Goal: Use online tool/utility: Utilize a website feature to perform a specific function

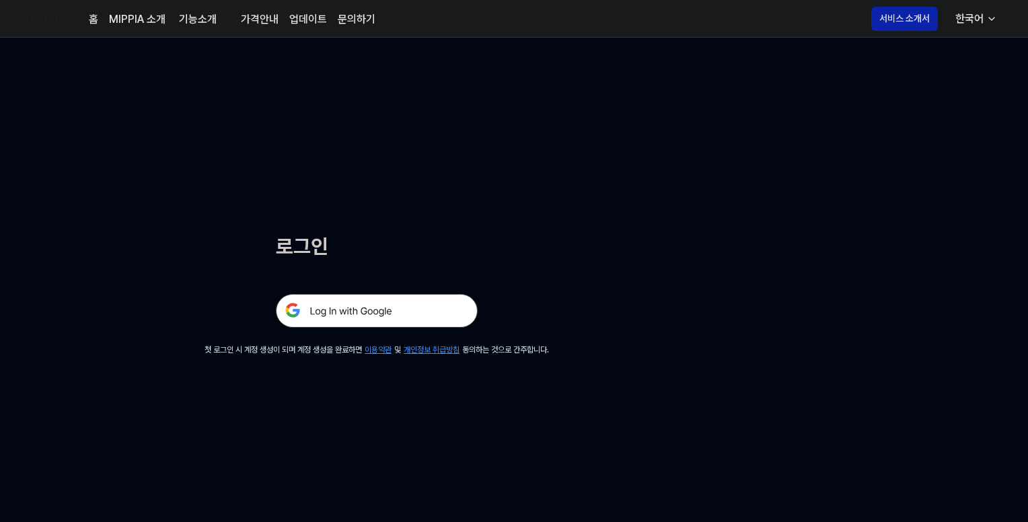
click at [414, 310] on img at bounding box center [377, 311] width 202 height 34
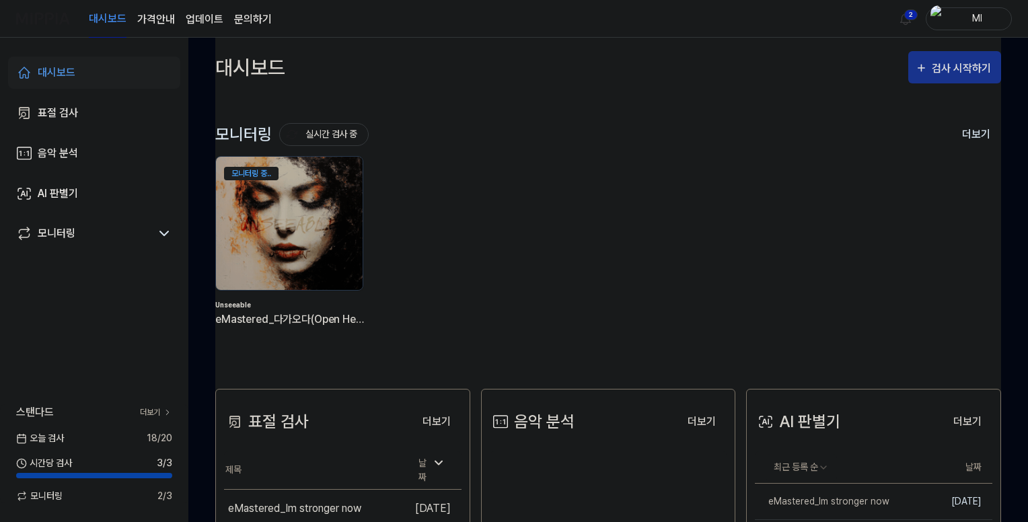
click at [957, 63] on div "검사 시작하기" at bounding box center [963, 68] width 63 height 17
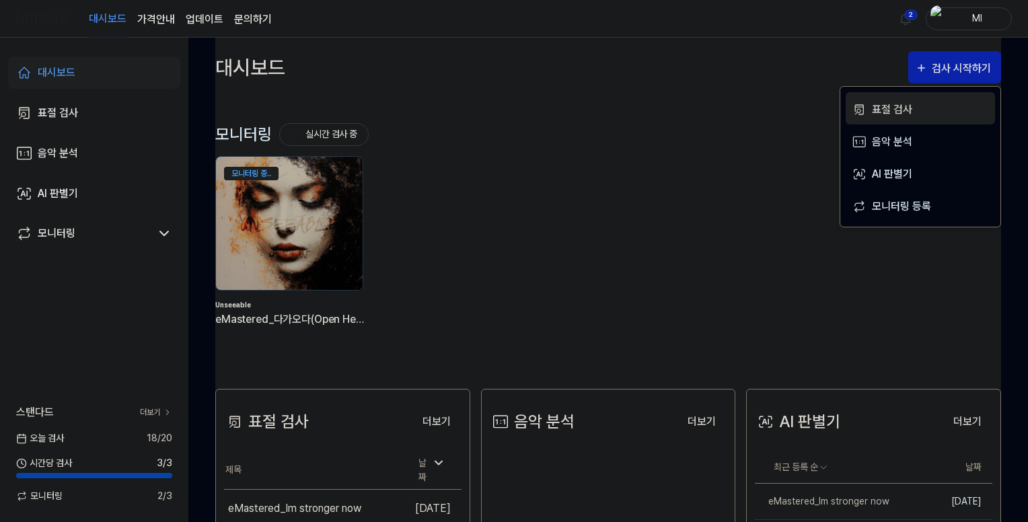
click at [900, 106] on div "표절 검사" at bounding box center [930, 109] width 117 height 17
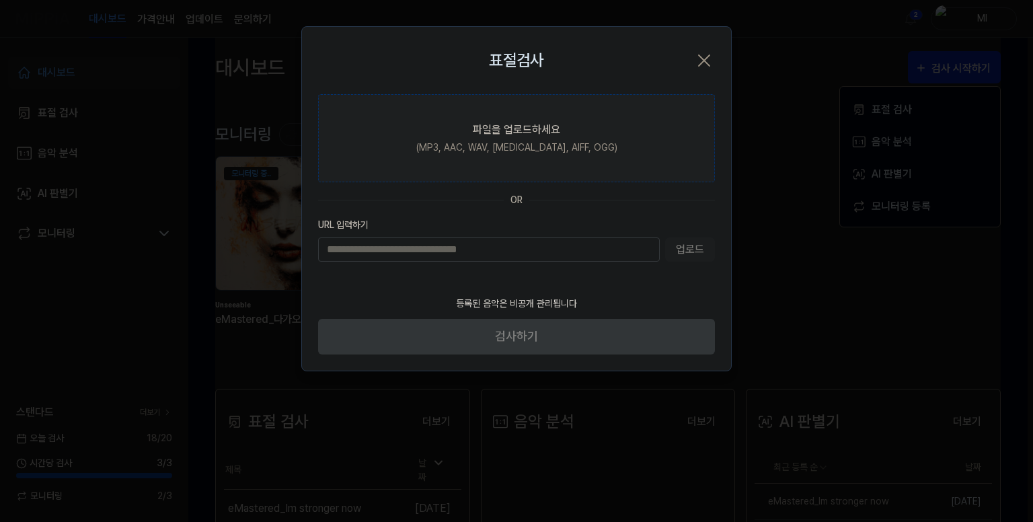
click at [479, 132] on div "파일을 업로드하세요" at bounding box center [516, 130] width 87 height 16
click at [0, 0] on input "파일을 업로드하세요 (MP3, AAC, WAV, [MEDICAL_DATA], AIFF, OGG)" at bounding box center [0, 0] width 0 height 0
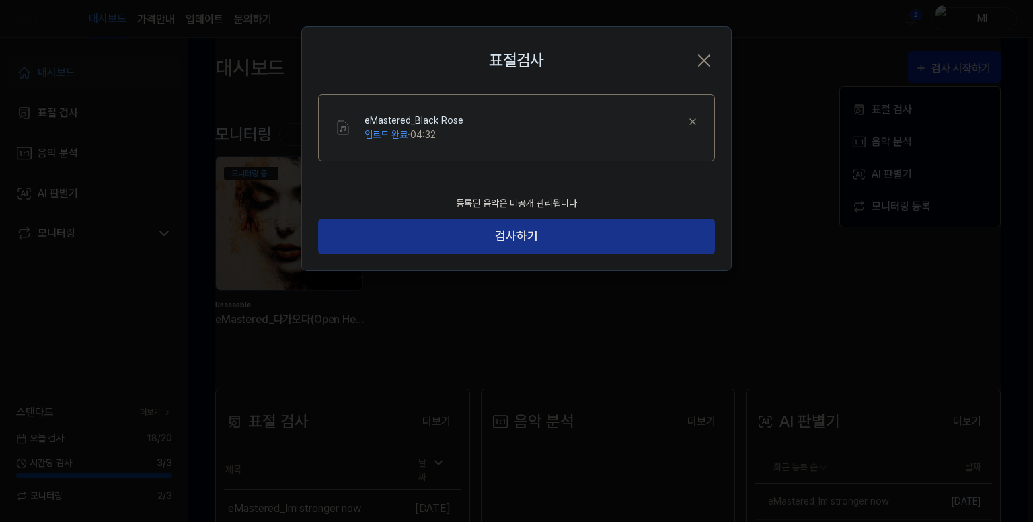
click at [515, 238] on button "검사하기" at bounding box center [516, 237] width 397 height 36
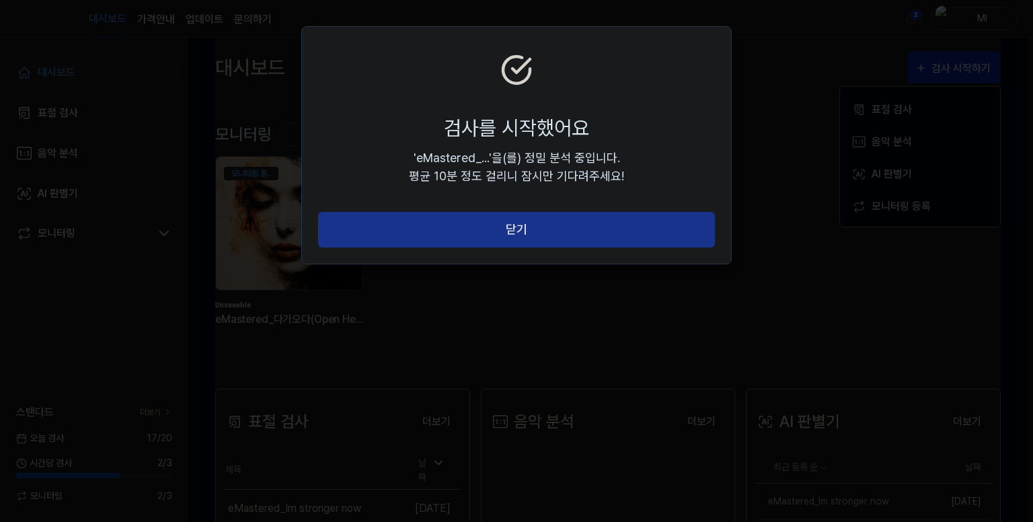
click at [526, 234] on button "닫기" at bounding box center [516, 230] width 397 height 36
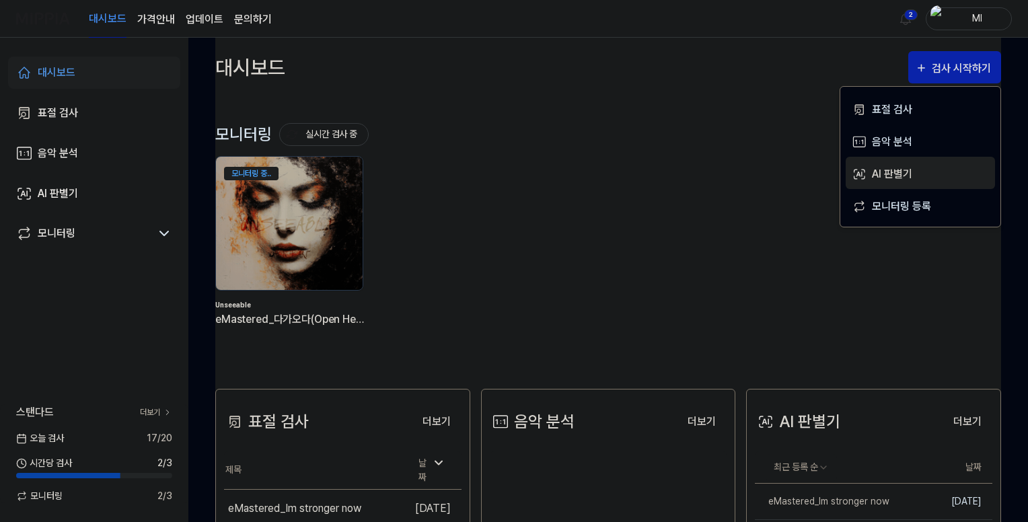
click at [895, 169] on div "AI 판별기" at bounding box center [930, 174] width 117 height 17
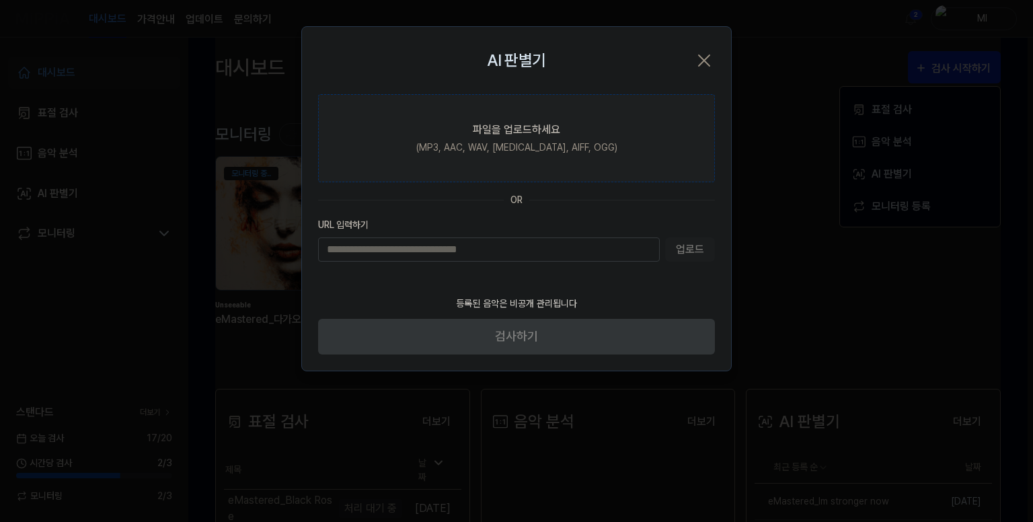
click at [492, 144] on div "(MP3, AAC, WAV, [MEDICAL_DATA], AIFF, OGG)" at bounding box center [516, 148] width 201 height 14
click at [0, 0] on input "파일을 업로드하세요 (MP3, AAC, WAV, [MEDICAL_DATA], AIFF, OGG)" at bounding box center [0, 0] width 0 height 0
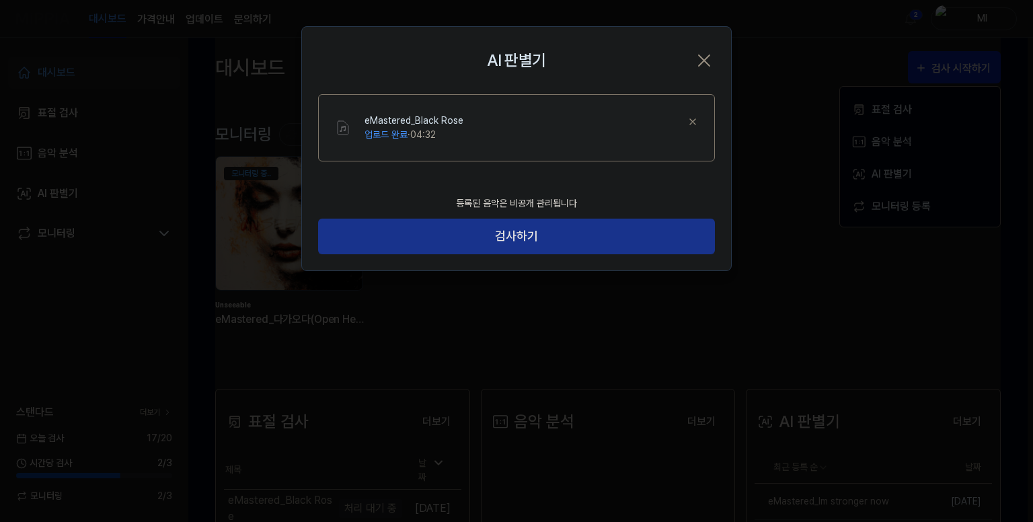
click at [527, 233] on button "검사하기" at bounding box center [516, 237] width 397 height 36
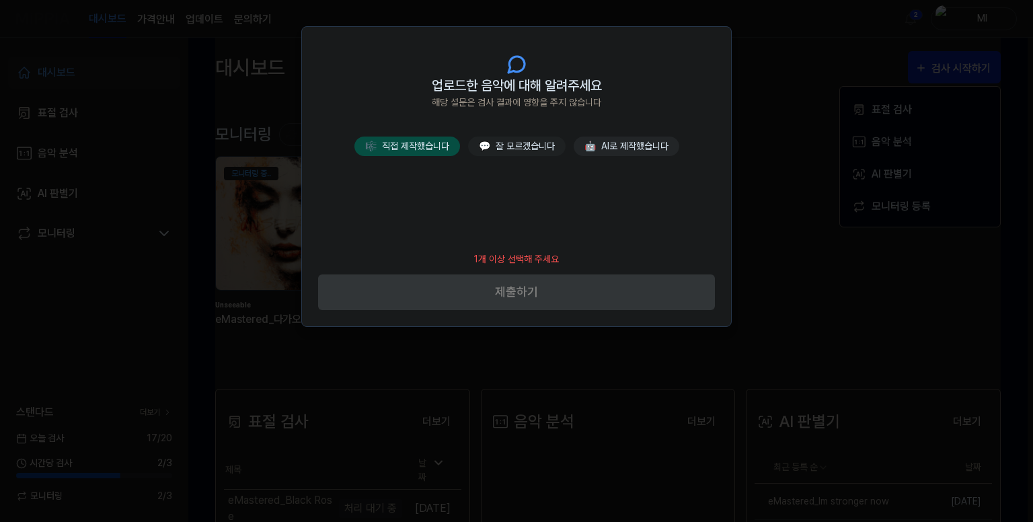
drag, startPoint x: 404, startPoint y: 146, endPoint x: 414, endPoint y: 149, distance: 11.1
click at [404, 146] on button "🎼 직접 제작했습니다" at bounding box center [408, 147] width 106 height 20
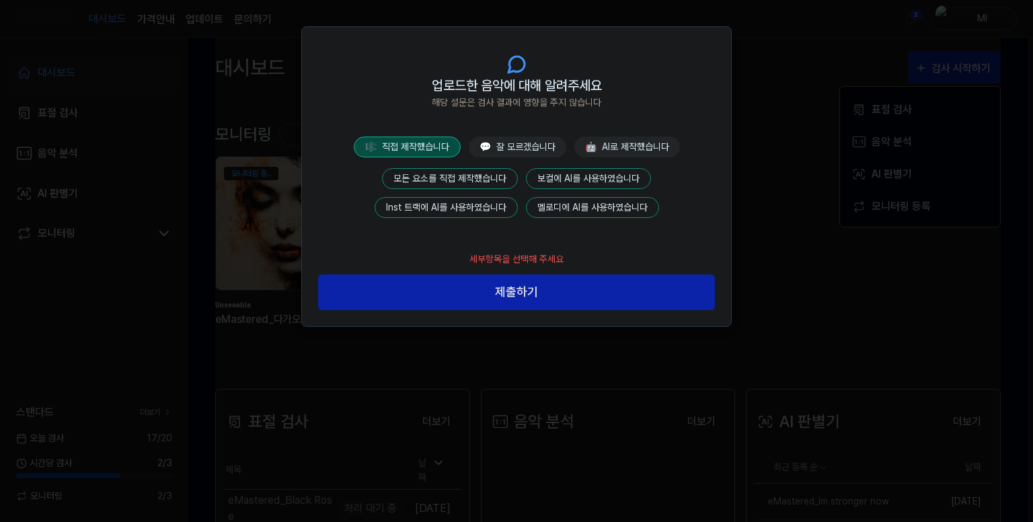
click at [452, 176] on button "모든 요소를 직접 제작했습니다" at bounding box center [450, 178] width 136 height 21
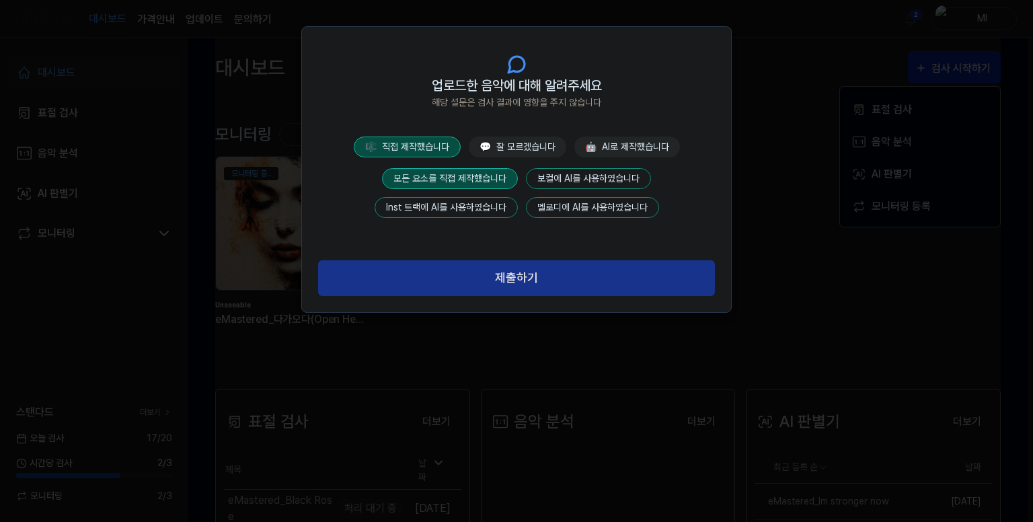
click at [514, 283] on button "제출하기" at bounding box center [516, 278] width 397 height 36
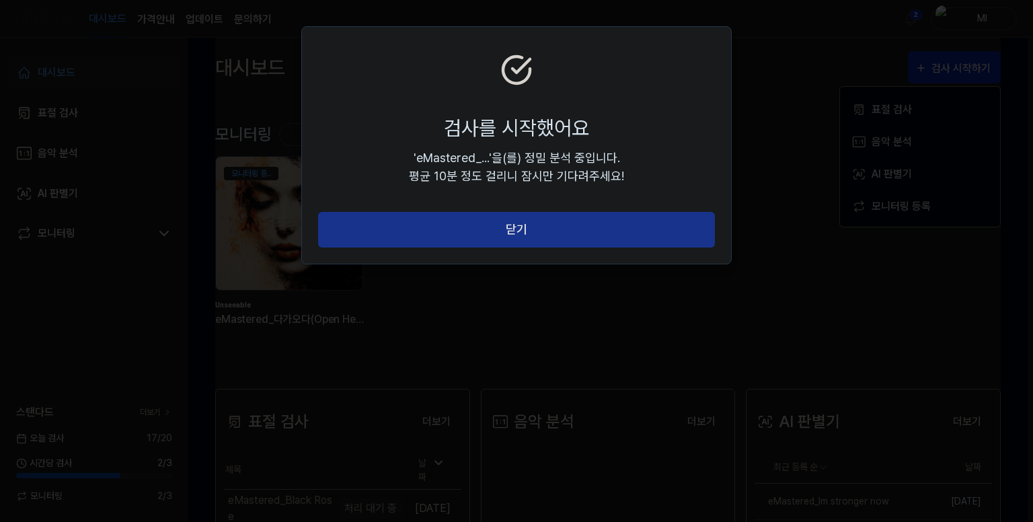
click at [560, 236] on button "닫기" at bounding box center [516, 230] width 397 height 36
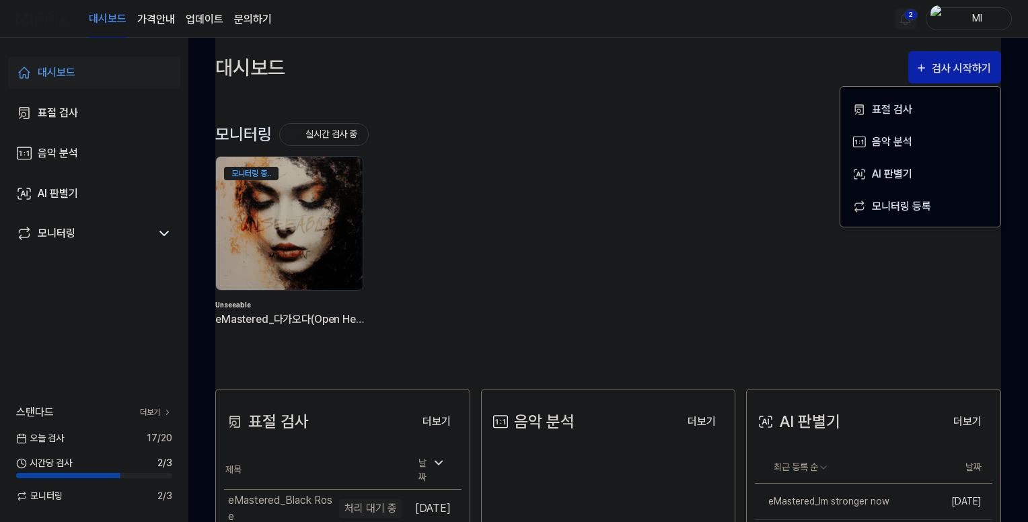
click at [908, 17] on html "대시보드 가격안내 업데이트 문의하기 2 Ml 대시보드 표절 검사 음악 분석 AI 판별기 모니터링 스탠다드 더보기 오늘 검사 17 / 20 시간…" at bounding box center [514, 261] width 1028 height 522
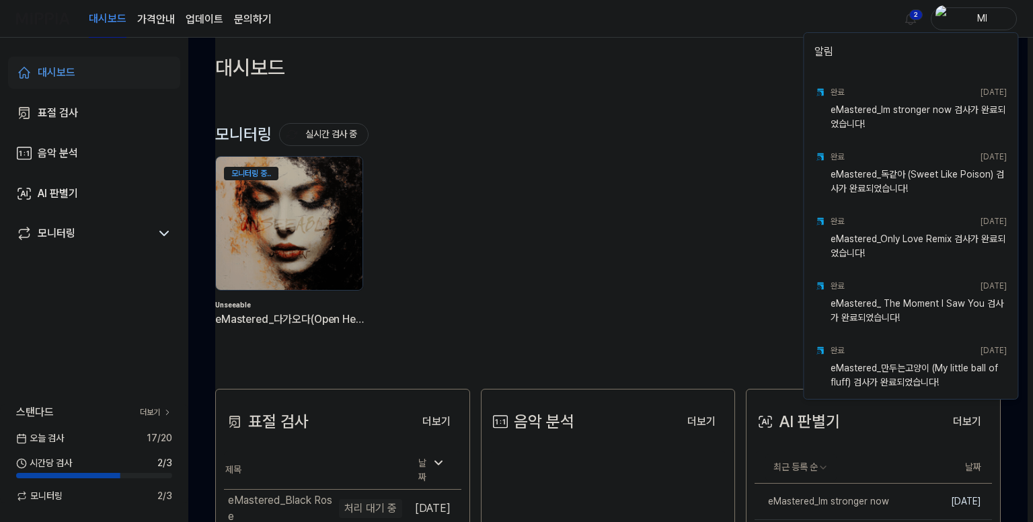
click at [684, 28] on html "대시보드 가격안내 업데이트 문의하기 2 Ml 대시보드 표절 검사 음악 분석 AI 판별기 모니터링 스탠다드 더보기 오늘 검사 17 / 20 시간…" at bounding box center [516, 261] width 1033 height 522
click at [907, 17] on html "대시보드 가격안내 업데이트 문의하기 2 Ml 대시보드 표절 검사 음악 분석 AI 판별기 모니터링 스탠다드 더보기 오늘 검사 17 / 20 시간…" at bounding box center [514, 261] width 1028 height 522
click at [592, 86] on html "대시보드 가격안내 업데이트 문의하기 Ml 대시보드 표절 검사 음악 분석 AI 판별기 모니터링 스탠다드 더보기 오늘 검사 17 / 20 시간당 …" at bounding box center [516, 261] width 1033 height 522
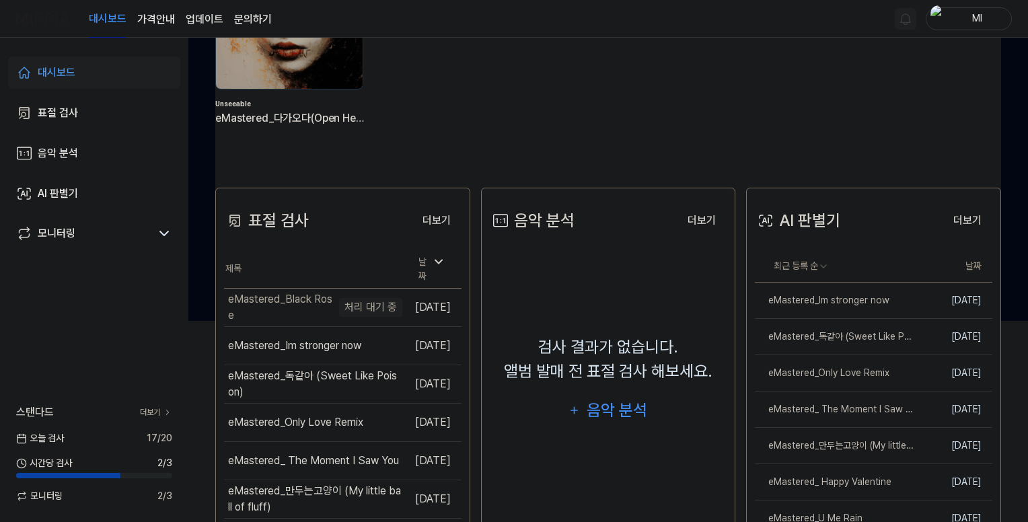
scroll to position [202, 0]
click at [824, 301] on div "eMastered_Black Rose" at bounding box center [811, 300] width 112 height 14
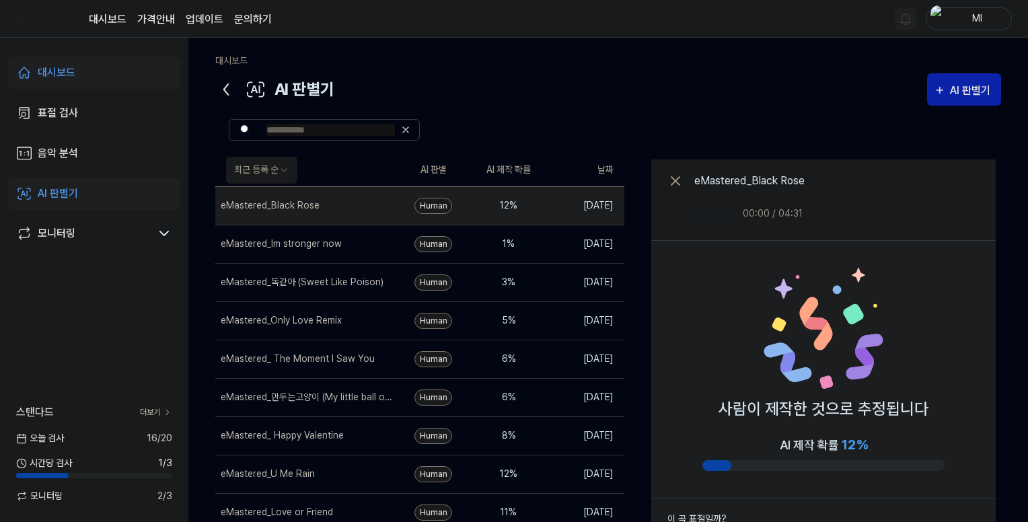
click at [229, 87] on icon at bounding box center [226, 90] width 22 height 22
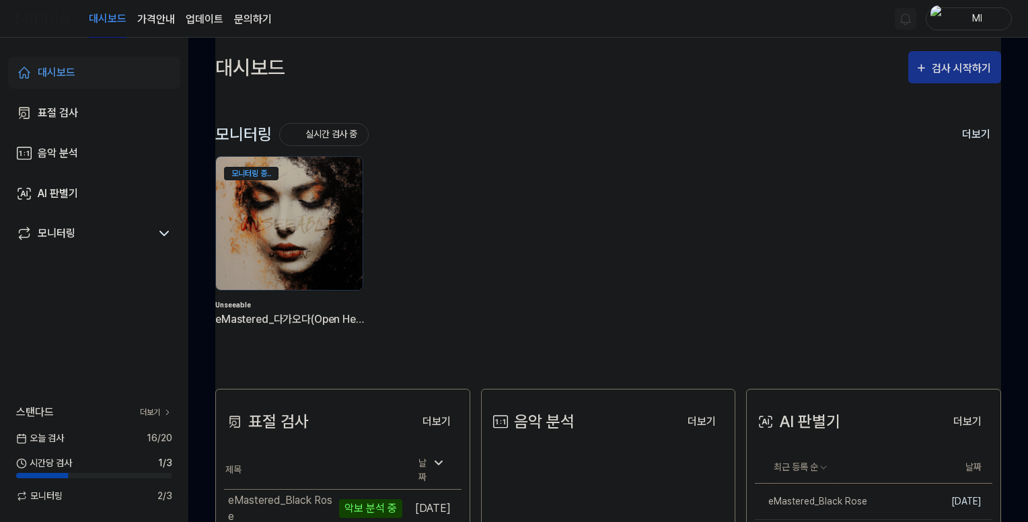
click at [961, 73] on div "검사 시작하기" at bounding box center [963, 68] width 63 height 17
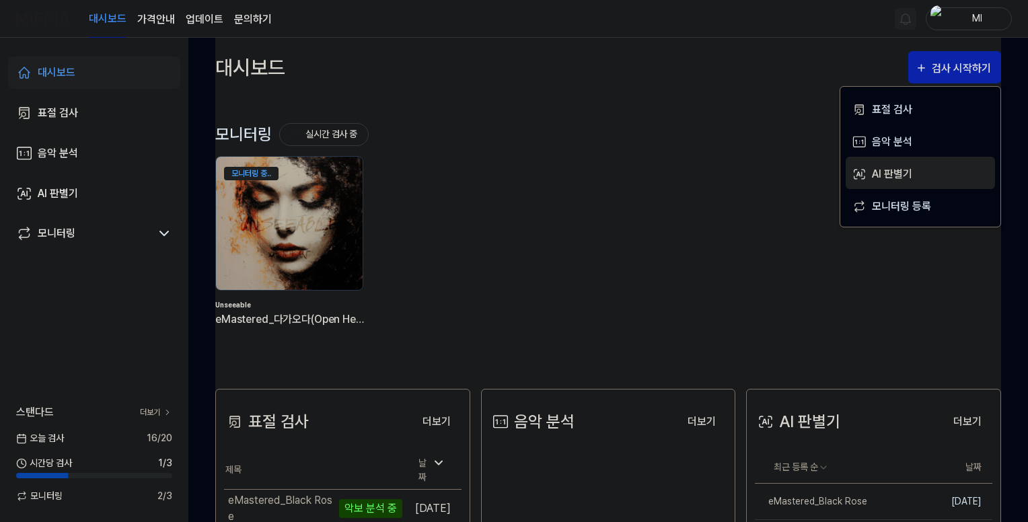
click at [885, 175] on div "AI 판별기" at bounding box center [930, 174] width 117 height 17
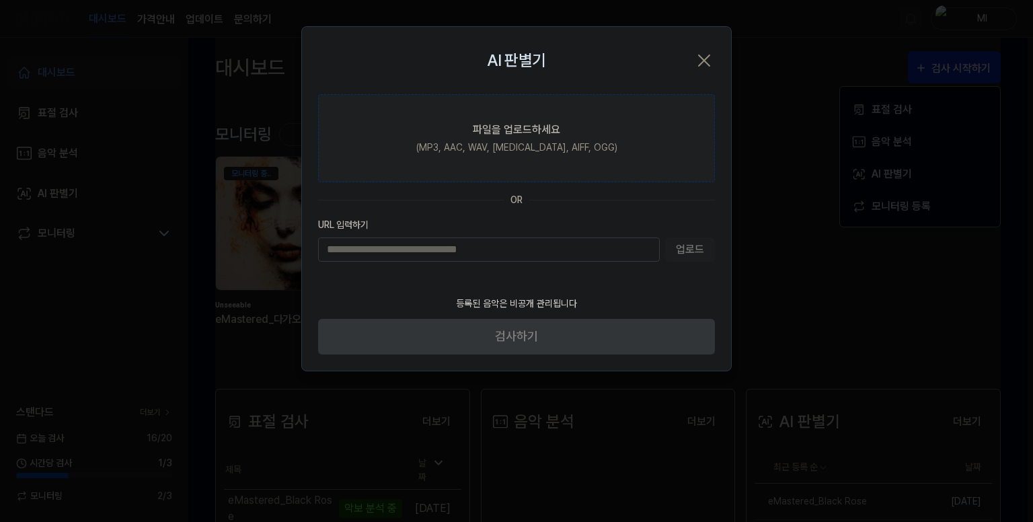
click at [465, 141] on div "(MP3, AAC, WAV, [MEDICAL_DATA], AIFF, OGG)" at bounding box center [516, 148] width 201 height 14
click at [0, 0] on input "파일을 업로드하세요 (MP3, AAC, WAV, [MEDICAL_DATA], AIFF, OGG)" at bounding box center [0, 0] width 0 height 0
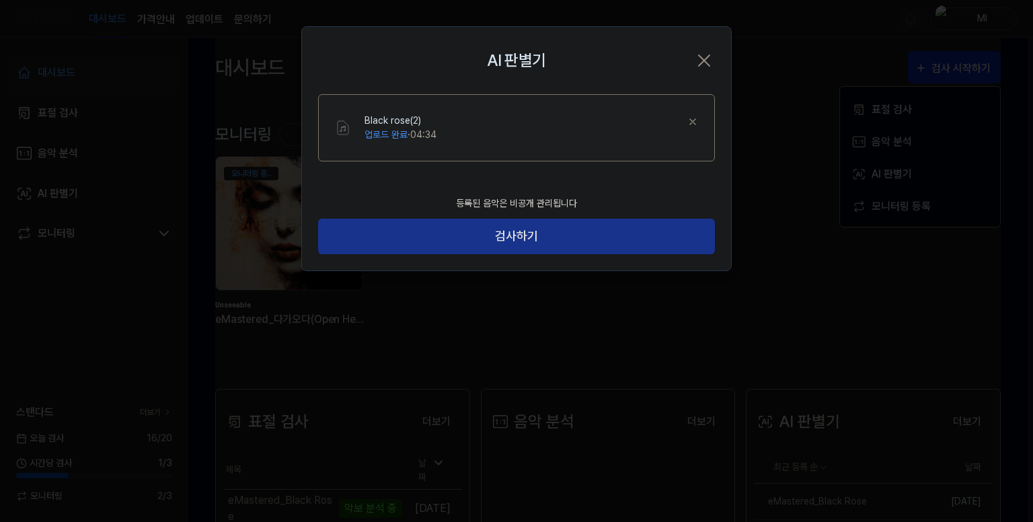
click at [480, 221] on button "검사하기" at bounding box center [516, 237] width 397 height 36
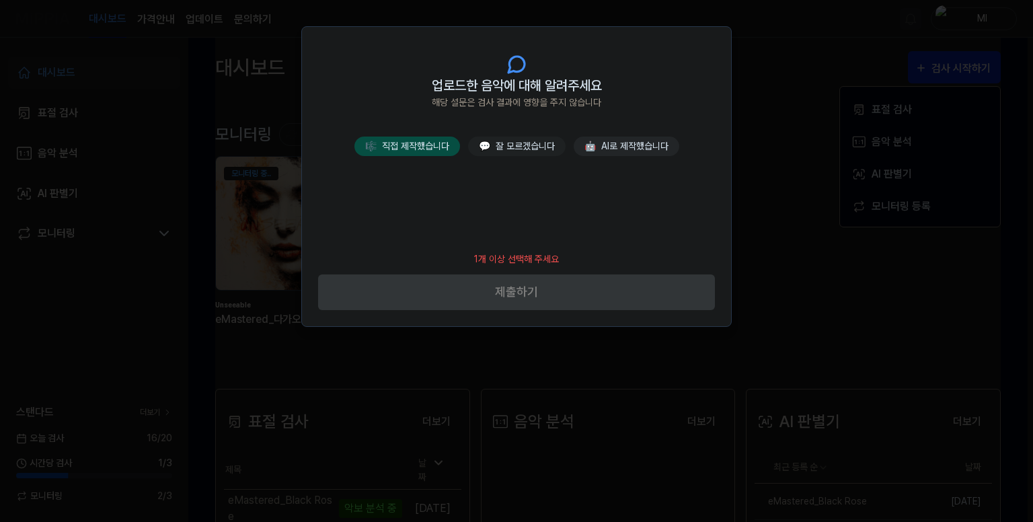
click at [431, 139] on button "🎼 직접 제작했습니다" at bounding box center [408, 147] width 106 height 20
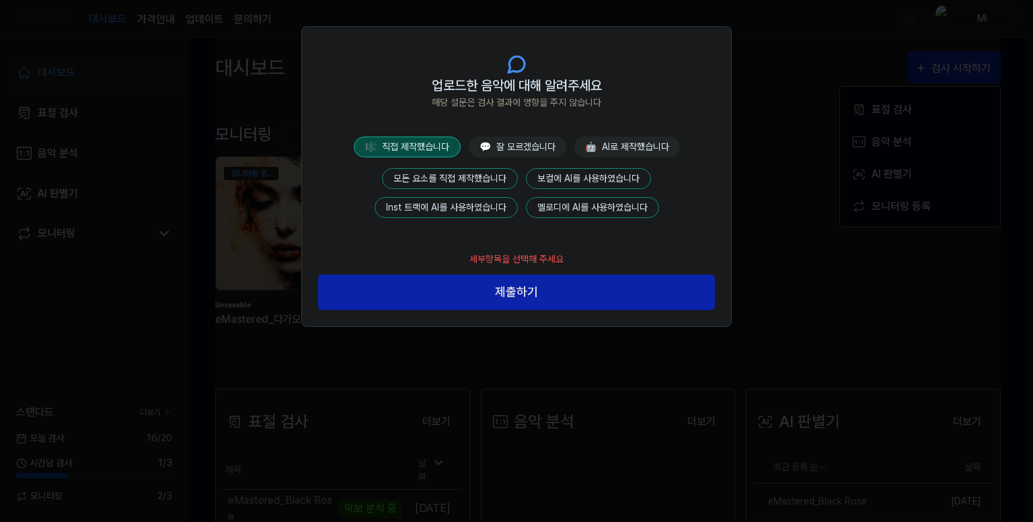
click at [482, 174] on button "모든 요소를 직접 제작했습니다" at bounding box center [450, 178] width 136 height 21
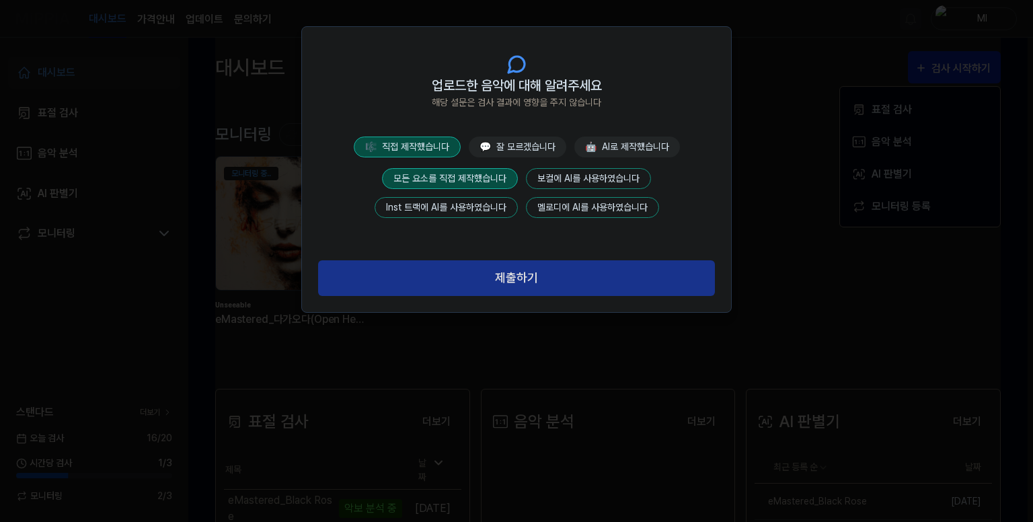
drag, startPoint x: 511, startPoint y: 275, endPoint x: 550, endPoint y: 285, distance: 39.7
click at [512, 275] on button "제출하기" at bounding box center [516, 278] width 397 height 36
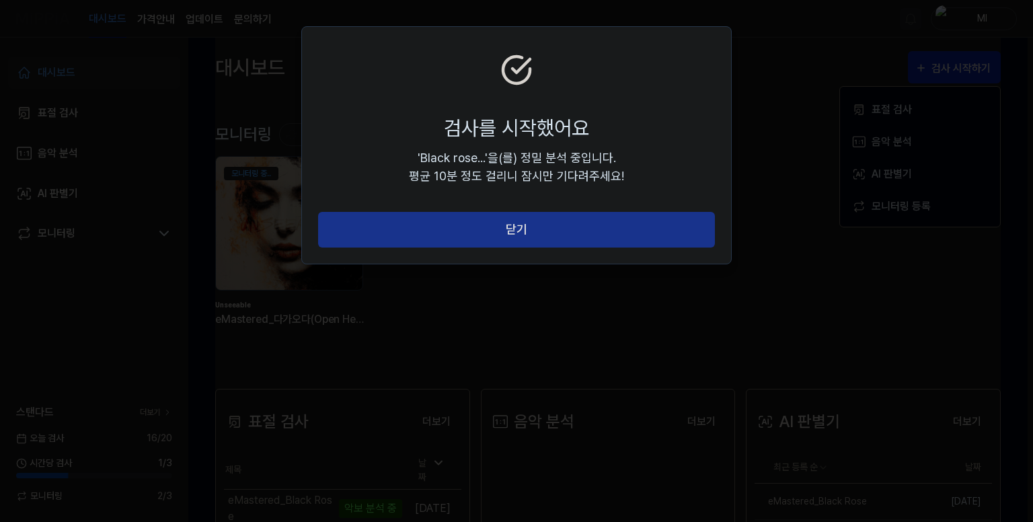
click at [575, 243] on button "닫기" at bounding box center [516, 230] width 397 height 36
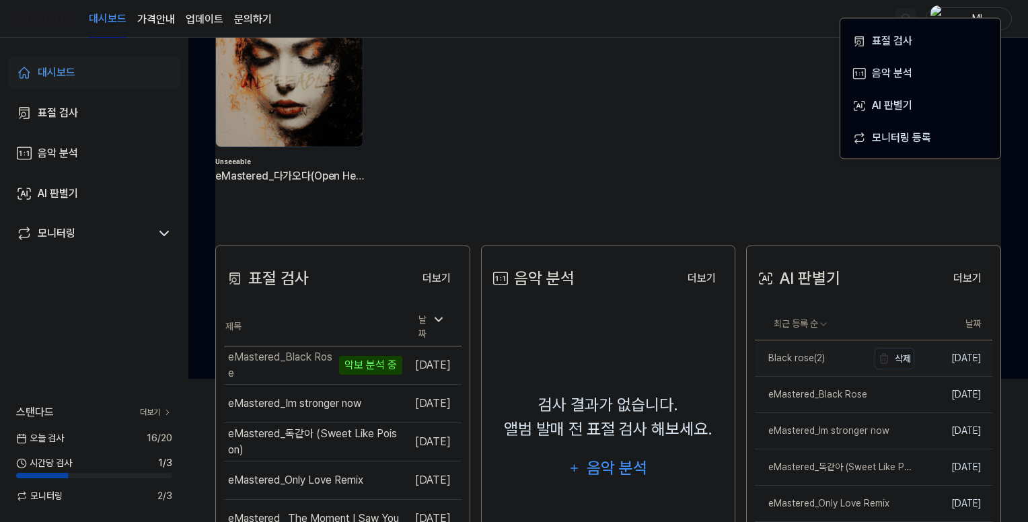
scroll to position [202, 0]
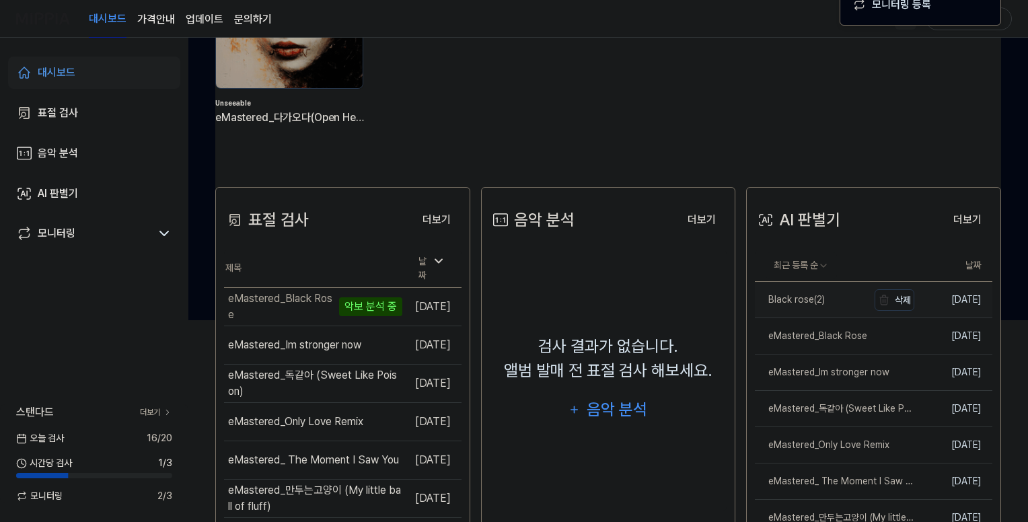
click at [805, 299] on div "Black rose(2)" at bounding box center [790, 300] width 70 height 14
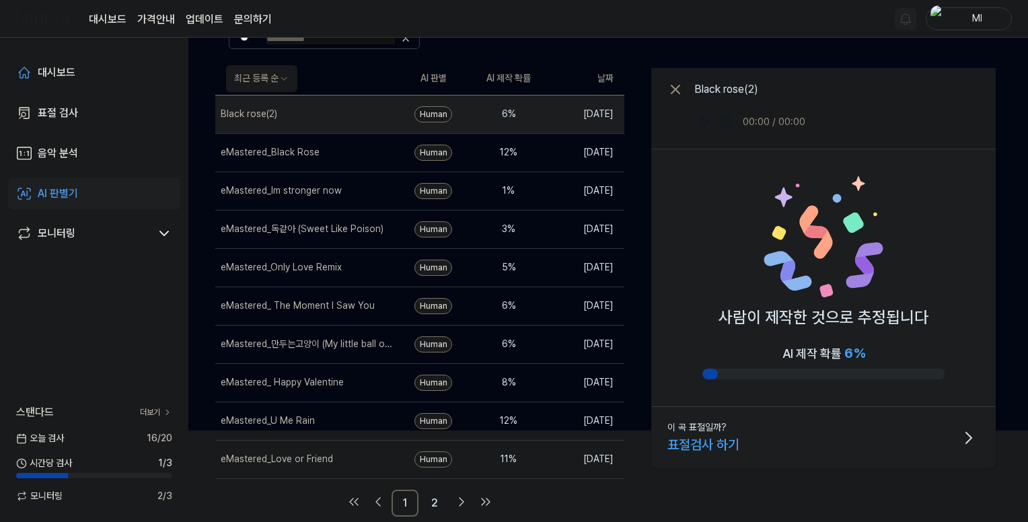
scroll to position [0, 0]
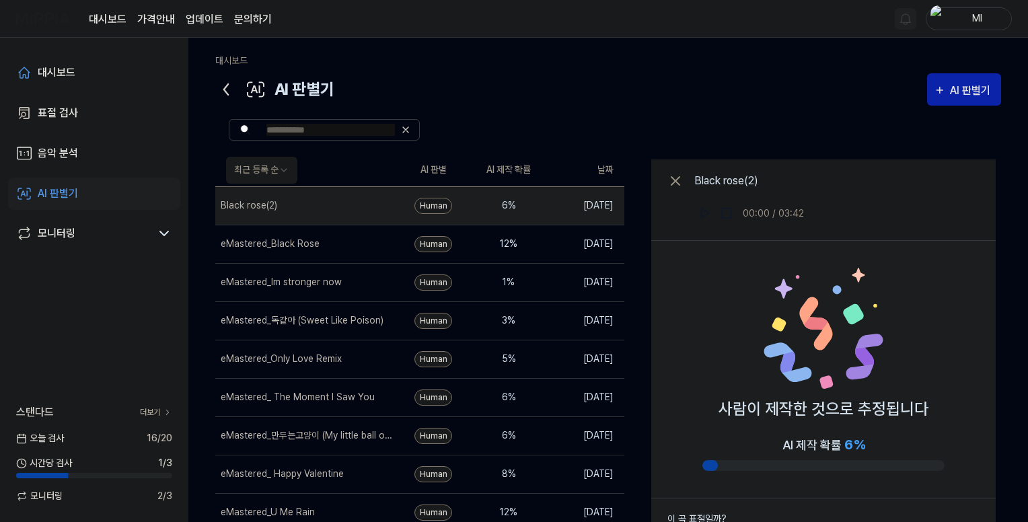
click at [224, 89] on icon at bounding box center [226, 89] width 4 height 11
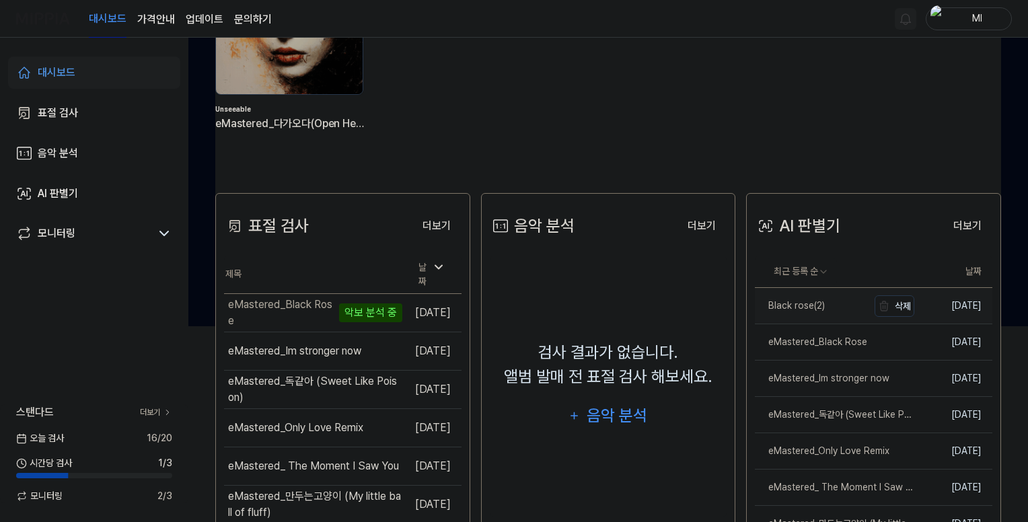
scroll to position [202, 0]
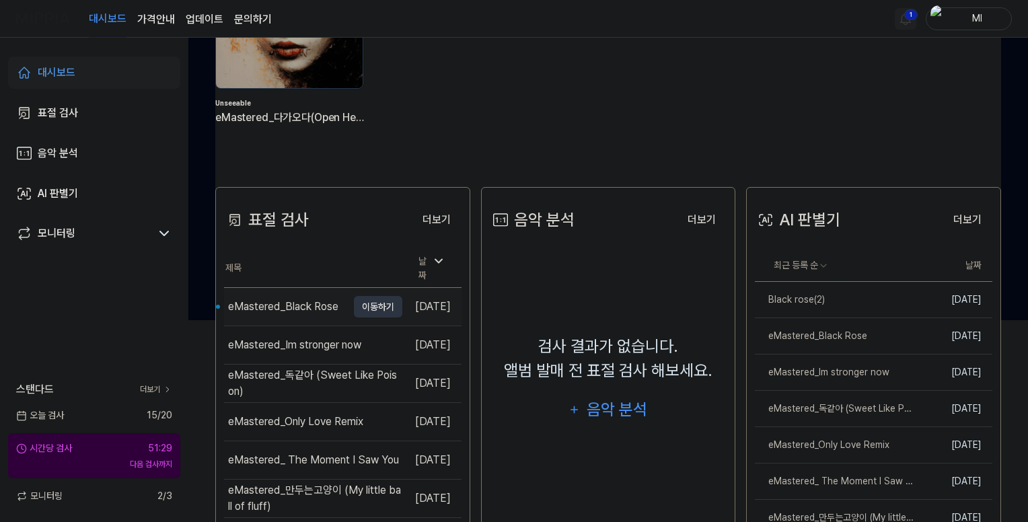
click at [287, 303] on div "eMastered_Black Rose" at bounding box center [283, 307] width 110 height 16
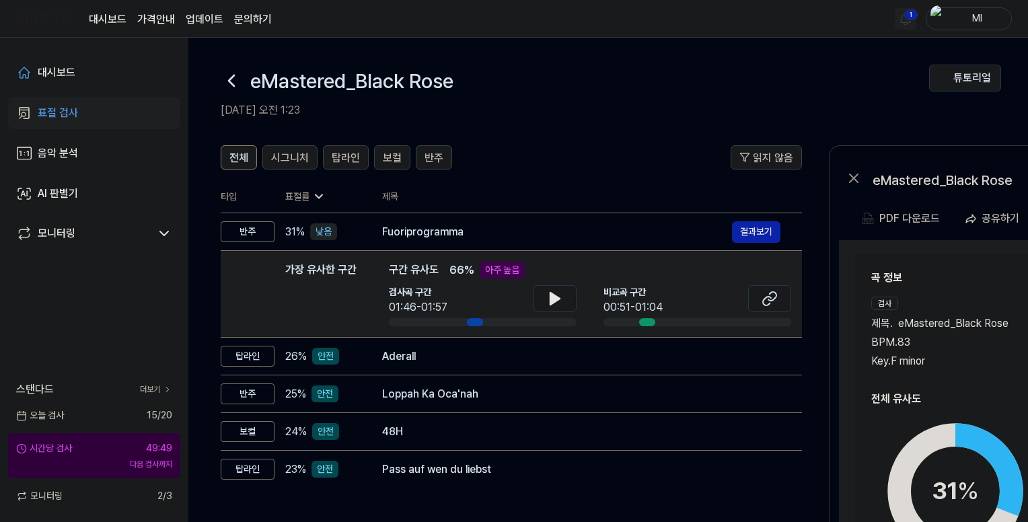
click at [227, 76] on icon at bounding box center [232, 81] width 22 height 22
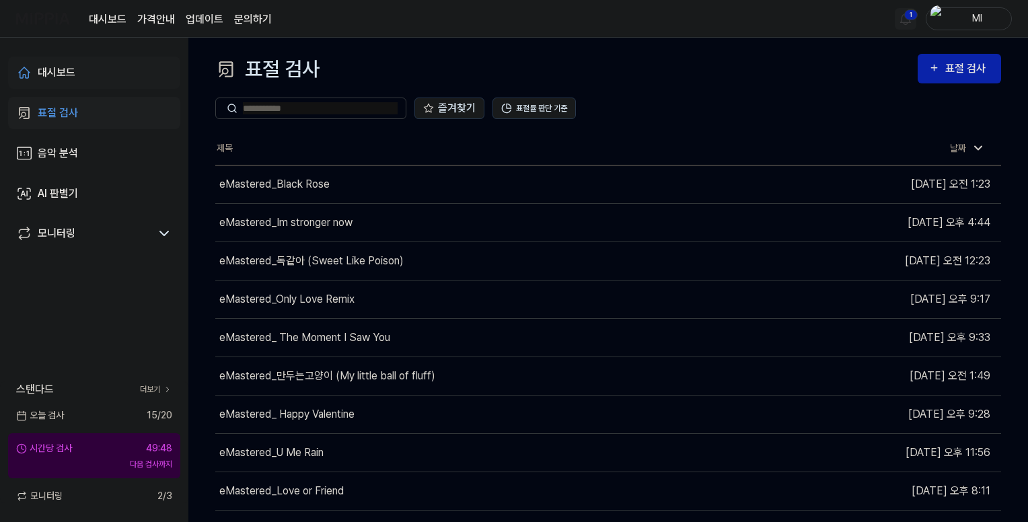
click at [65, 71] on div "대시보드" at bounding box center [57, 73] width 38 height 16
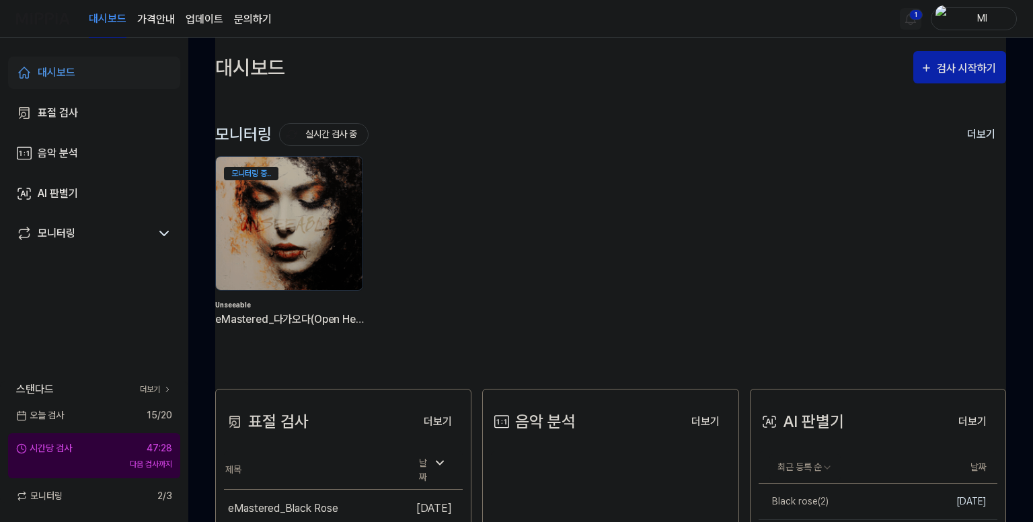
click at [907, 20] on html "대시보드 가격안내 업데이트 문의하기 1 Ml 대시보드 표절 검사 음악 분석 AI 판별기 모니터링 스탠다드 더보기 오늘 검사 15 / 20 시간…" at bounding box center [516, 261] width 1033 height 522
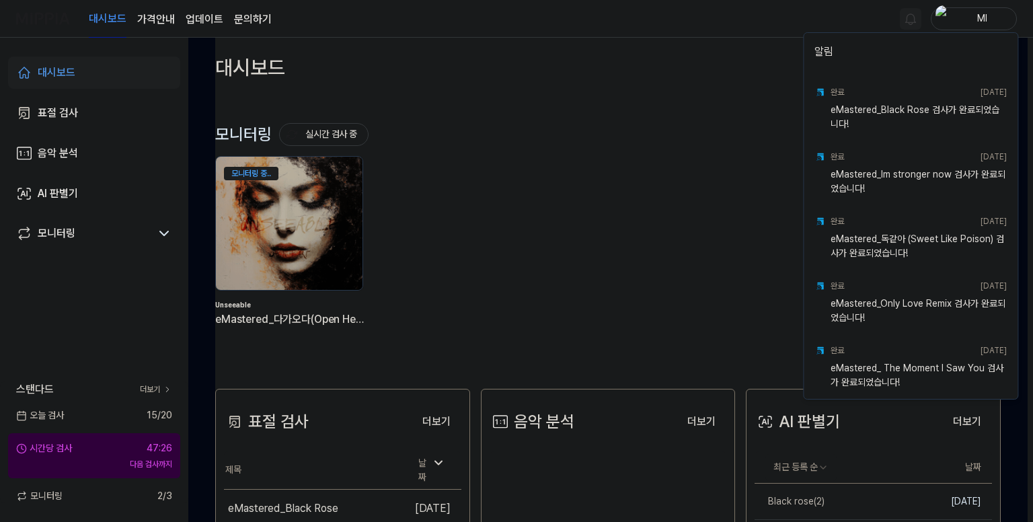
click at [744, 100] on html "대시보드 가격안내 업데이트 문의하기 Ml 대시보드 표절 검사 음악 분석 AI 판별기 모니터링 스탠다드 더보기 오늘 검사 15 / 20 시간당 …" at bounding box center [516, 261] width 1033 height 522
